Goal: Information Seeking & Learning: Learn about a topic

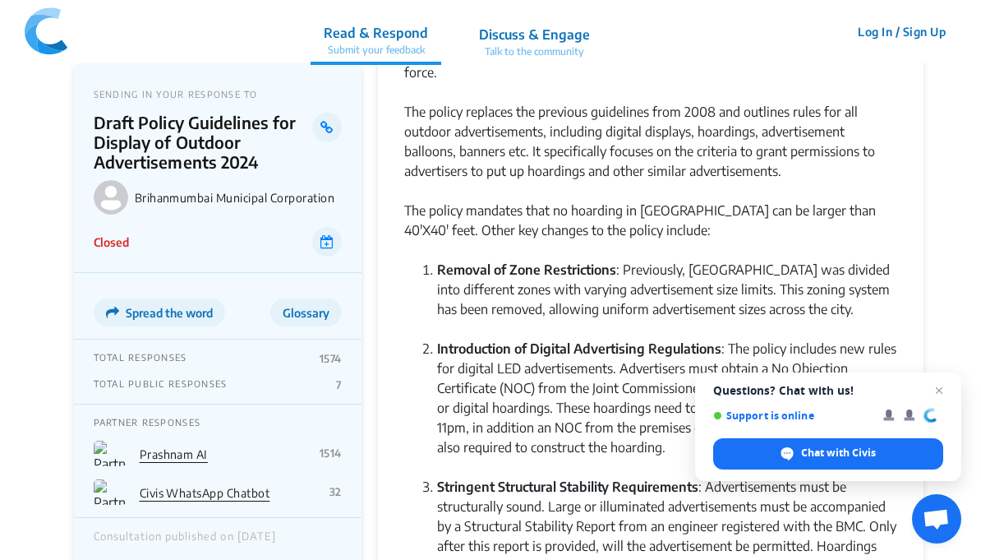
scroll to position [122, 0]
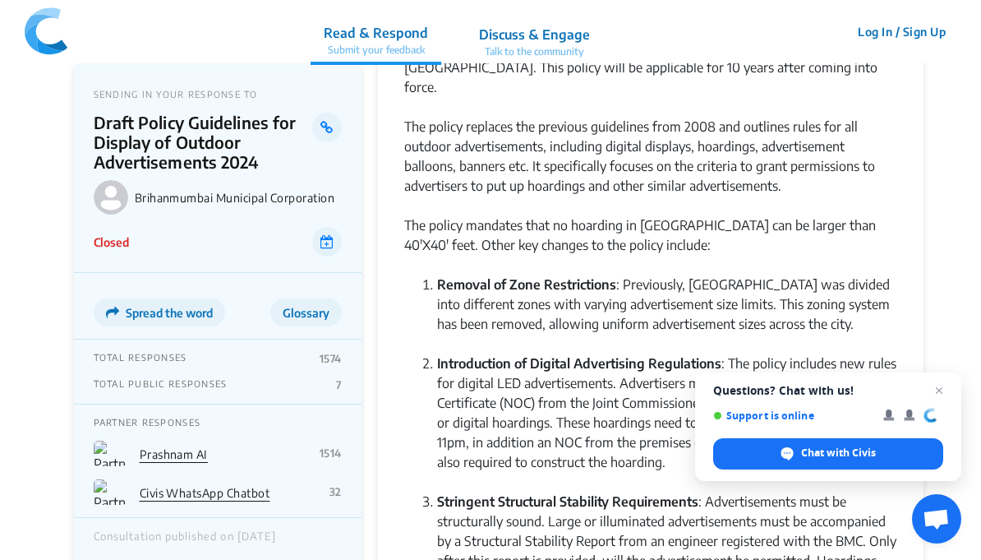
click at [25, 29] on img at bounding box center [46, 31] width 43 height 49
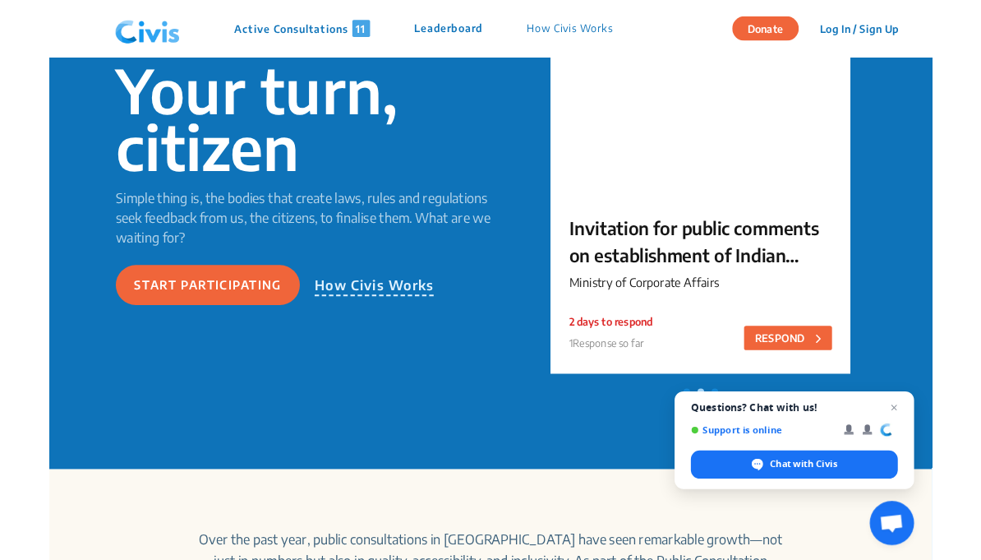
scroll to position [233, 0]
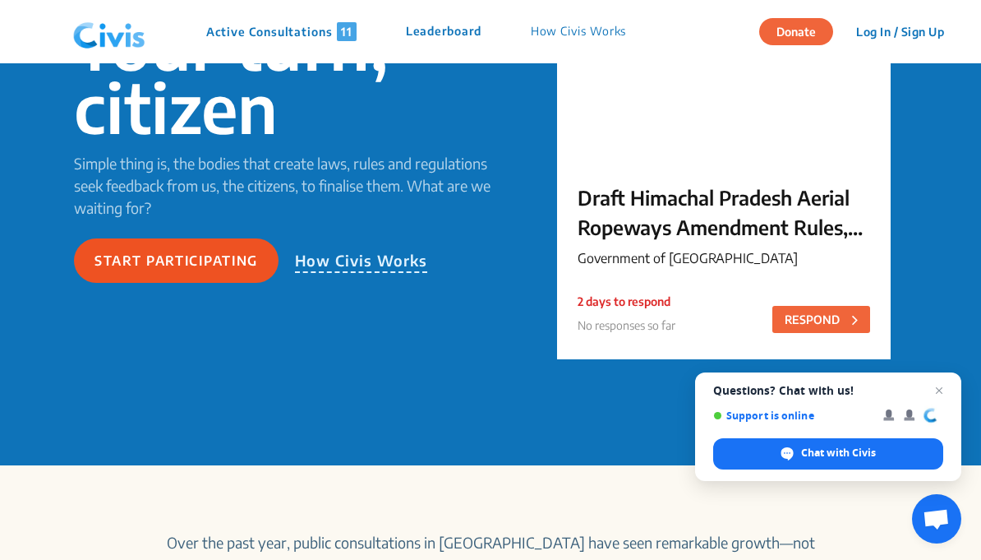
click at [209, 269] on button "Start participating" at bounding box center [176, 260] width 205 height 44
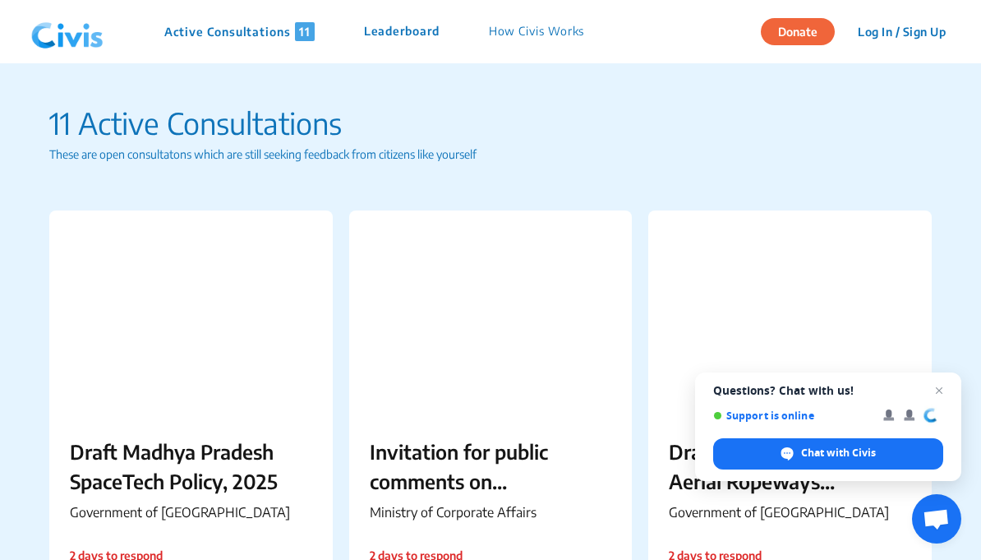
drag, startPoint x: 976, startPoint y: 69, endPoint x: 975, endPoint y: 90, distance: 20.6
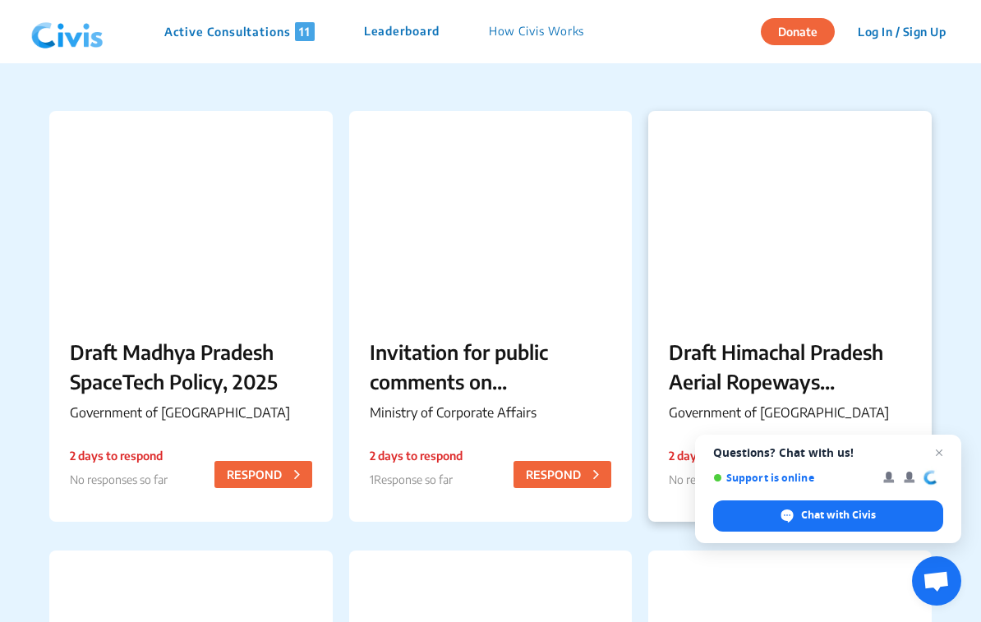
scroll to position [228, 0]
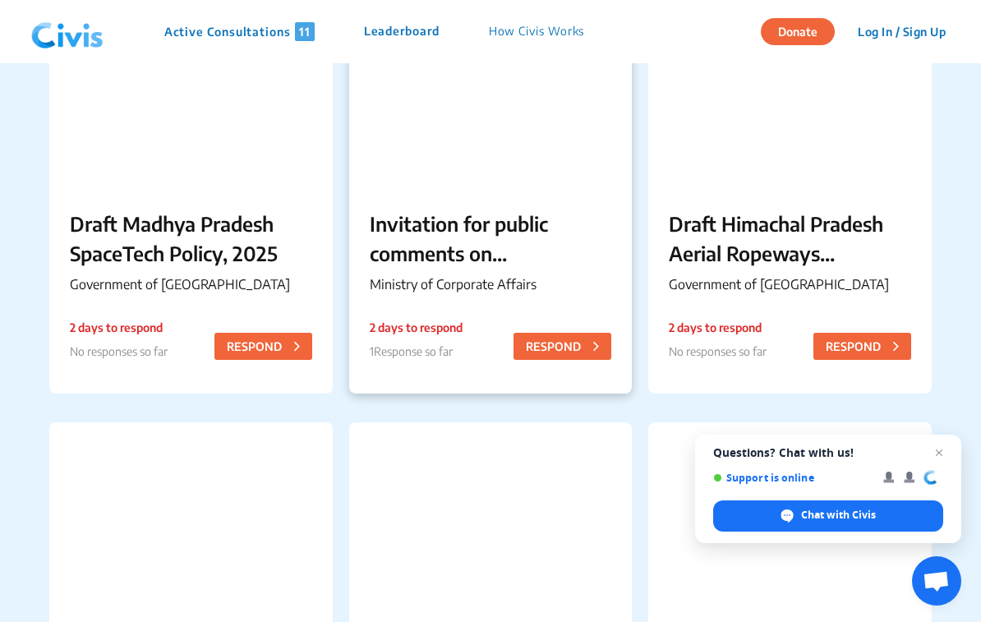
click at [438, 254] on p "Invitation for public comments on establishment of Indian Multi-Disciplinary Pa…" at bounding box center [491, 238] width 242 height 59
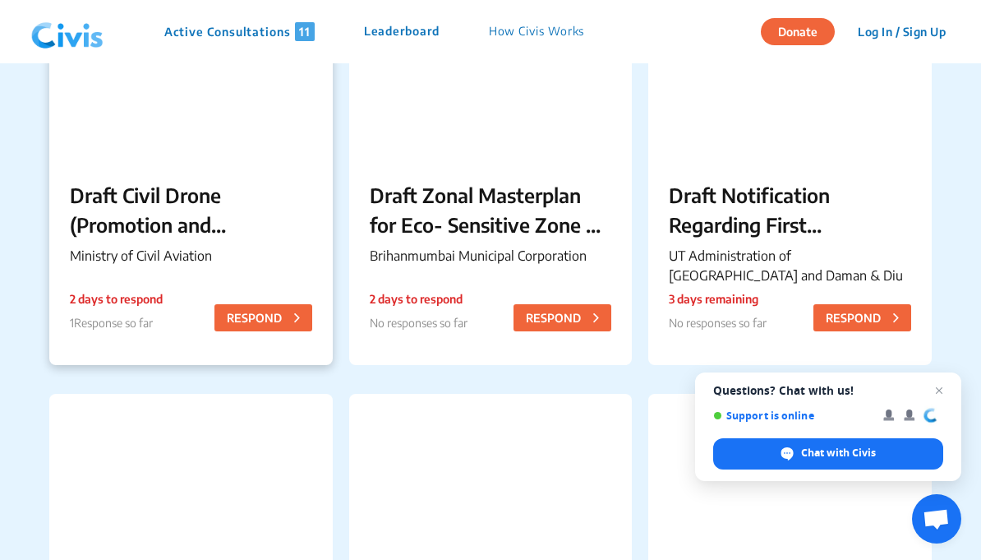
scroll to position [686, 0]
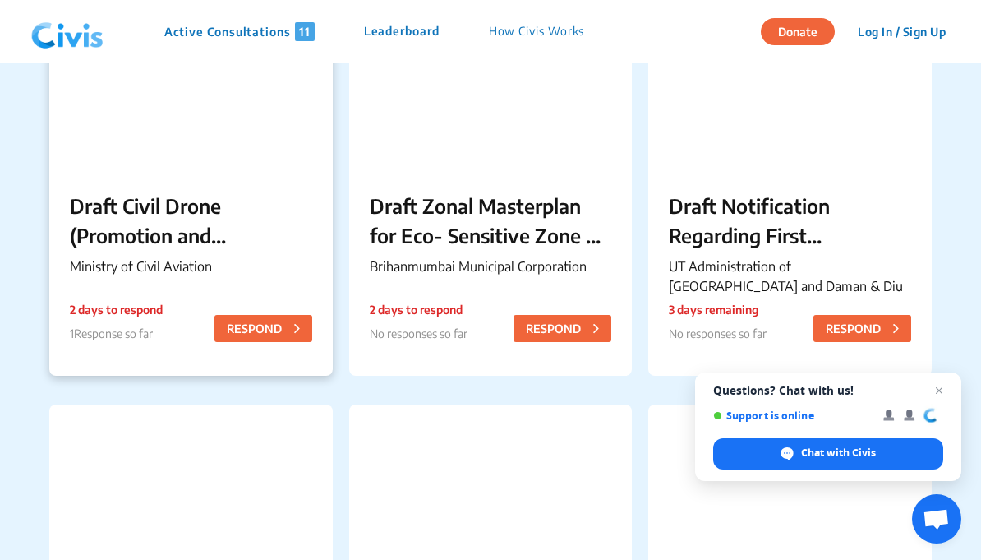
click at [219, 232] on p "Draft Civil Drone (Promotion and Regulation) Bill, 2025" at bounding box center [191, 220] width 242 height 59
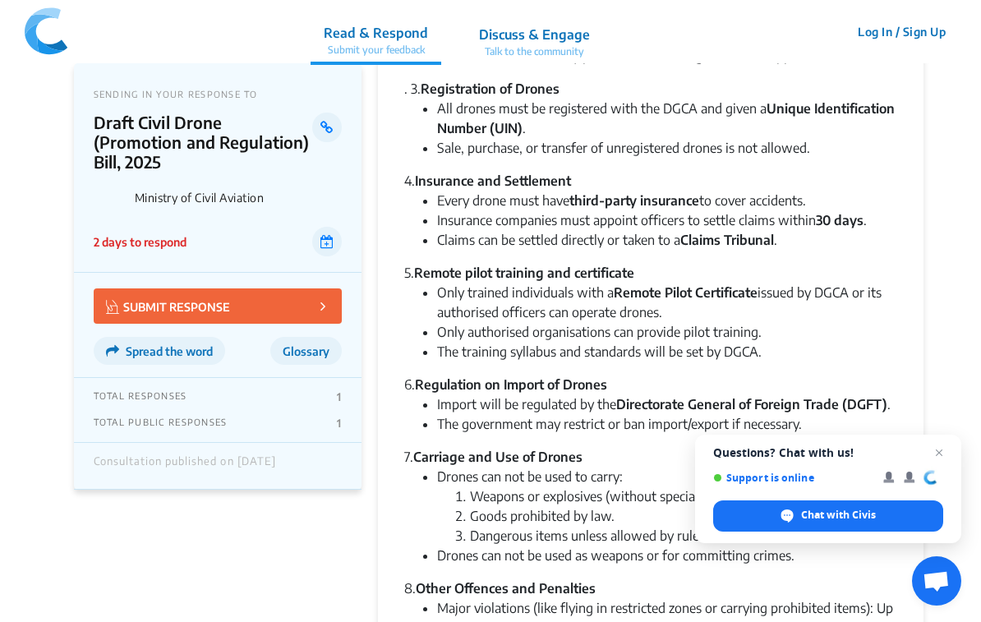
scroll to position [592, 0]
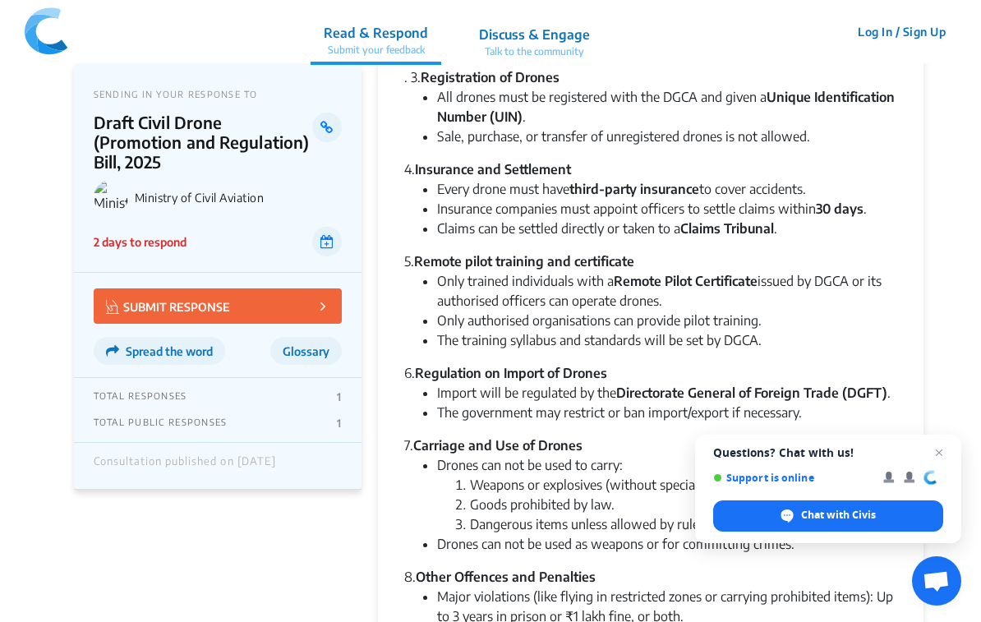
click at [132, 393] on p "TOTAL RESPONSES" at bounding box center [141, 396] width 94 height 13
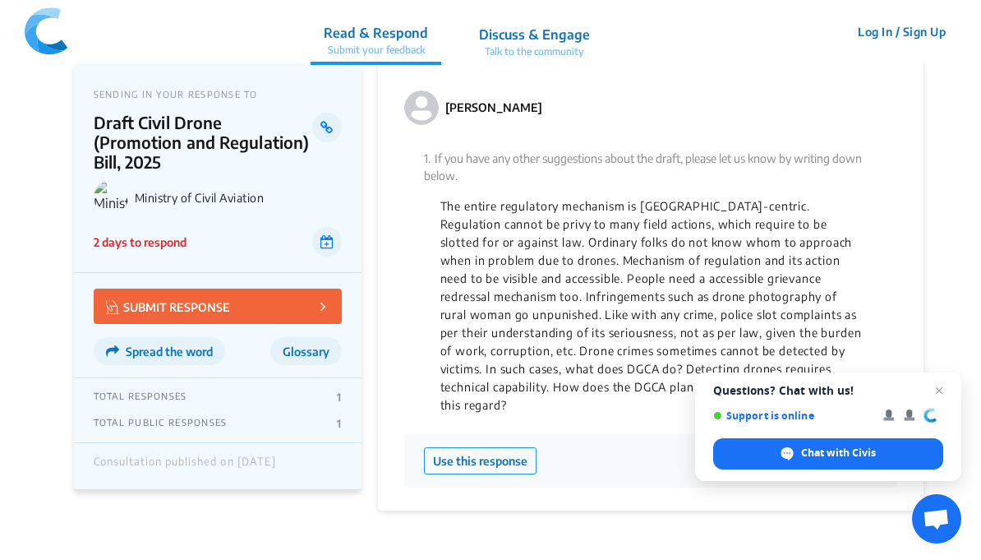
scroll to position [2676, 0]
